Goal: Information Seeking & Learning: Learn about a topic

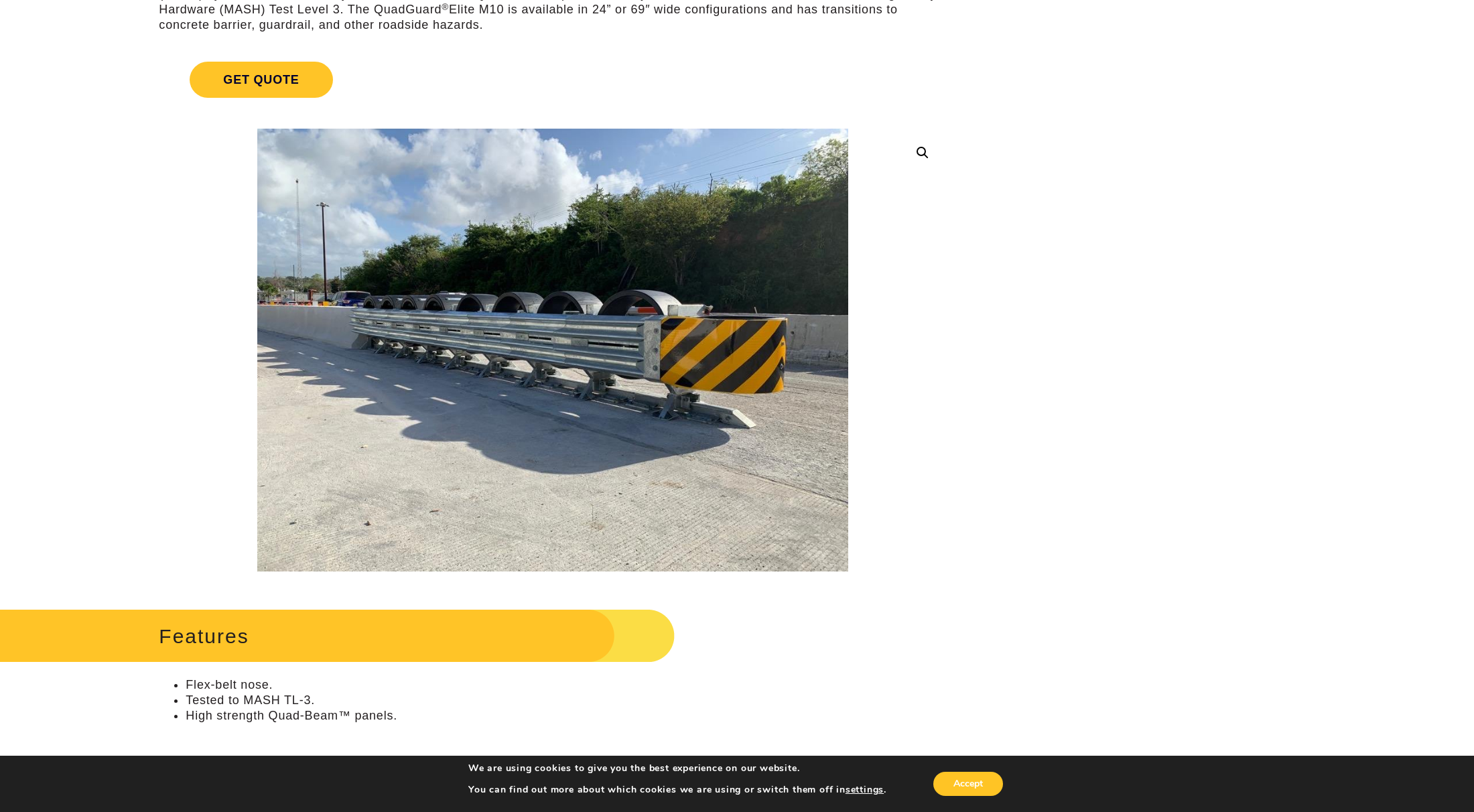
scroll to position [134, 0]
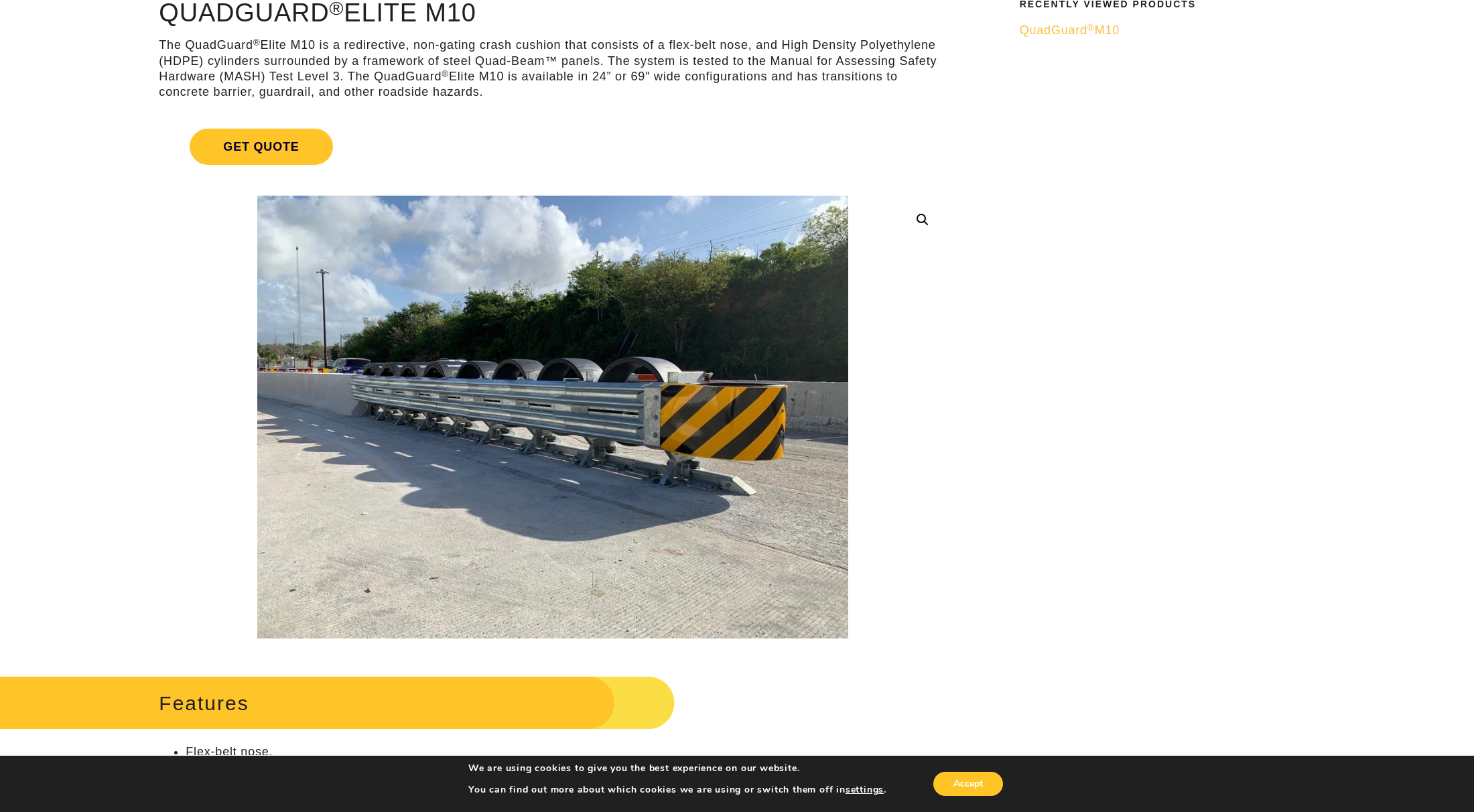
click at [469, 299] on img at bounding box center [552, 417] width 591 height 443
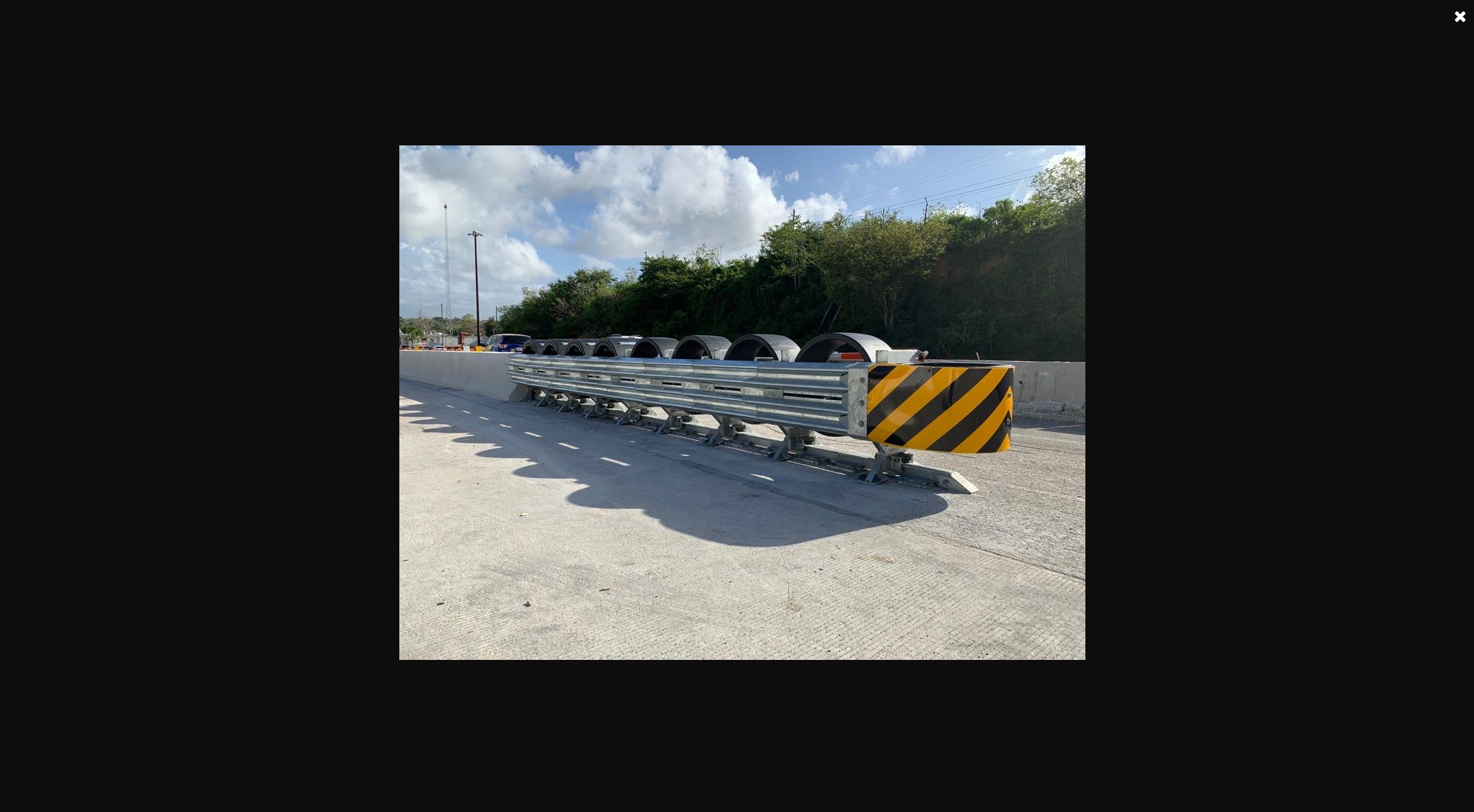
click at [936, 343] on img at bounding box center [742, 403] width 686 height 514
click at [760, 319] on img at bounding box center [742, 403] width 686 height 514
click at [1460, 12] on link at bounding box center [1460, 16] width 33 height 33
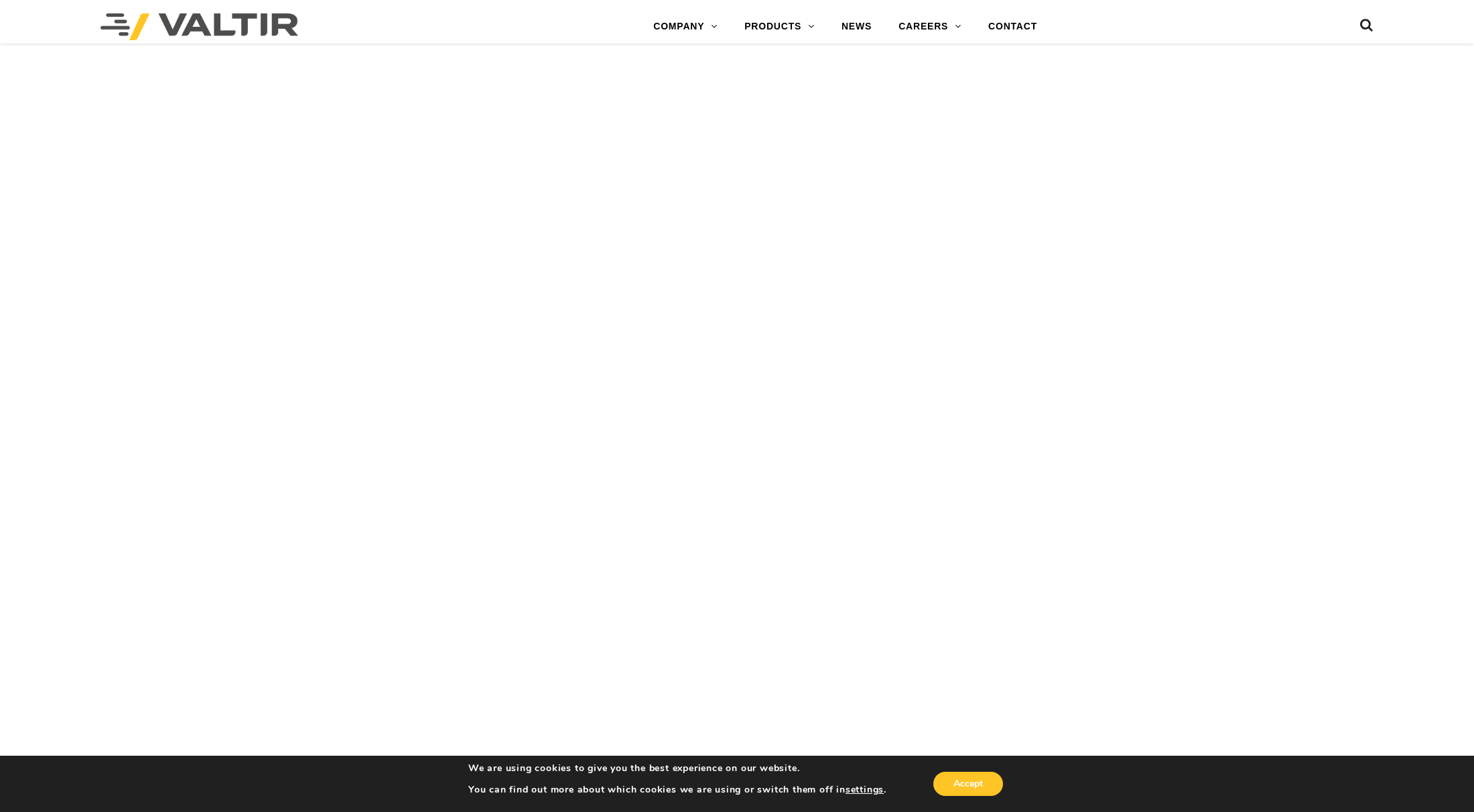
scroll to position [3015, 0]
